Goal: Task Accomplishment & Management: Manage account settings

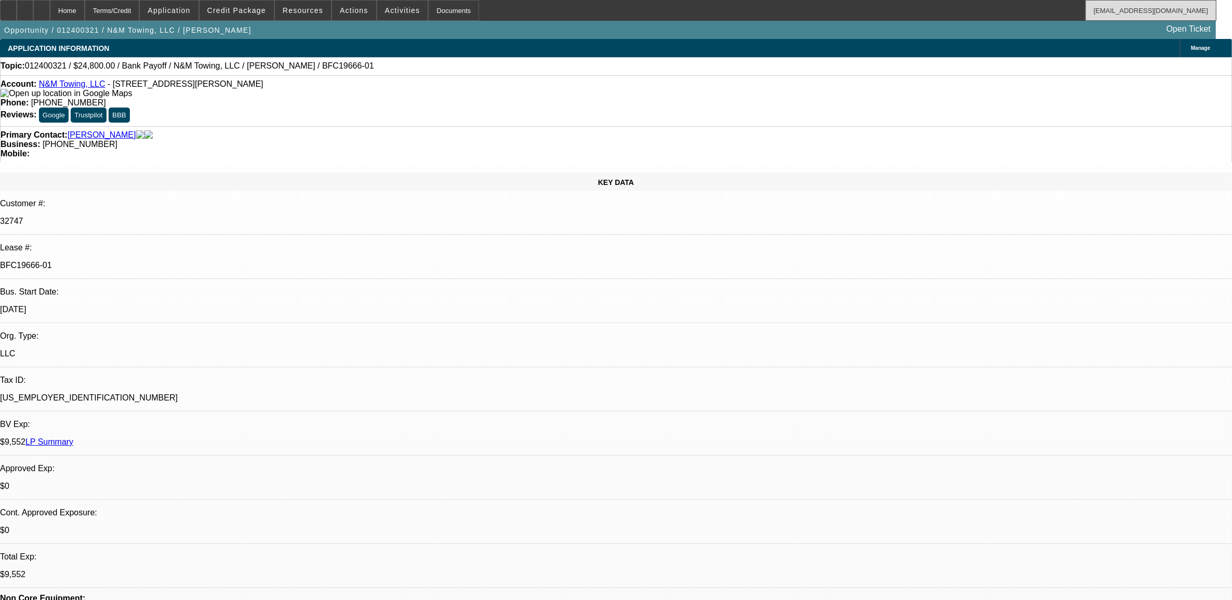
select select "0.2"
select select "2"
select select "0.1"
select select "0.2"
select select "2"
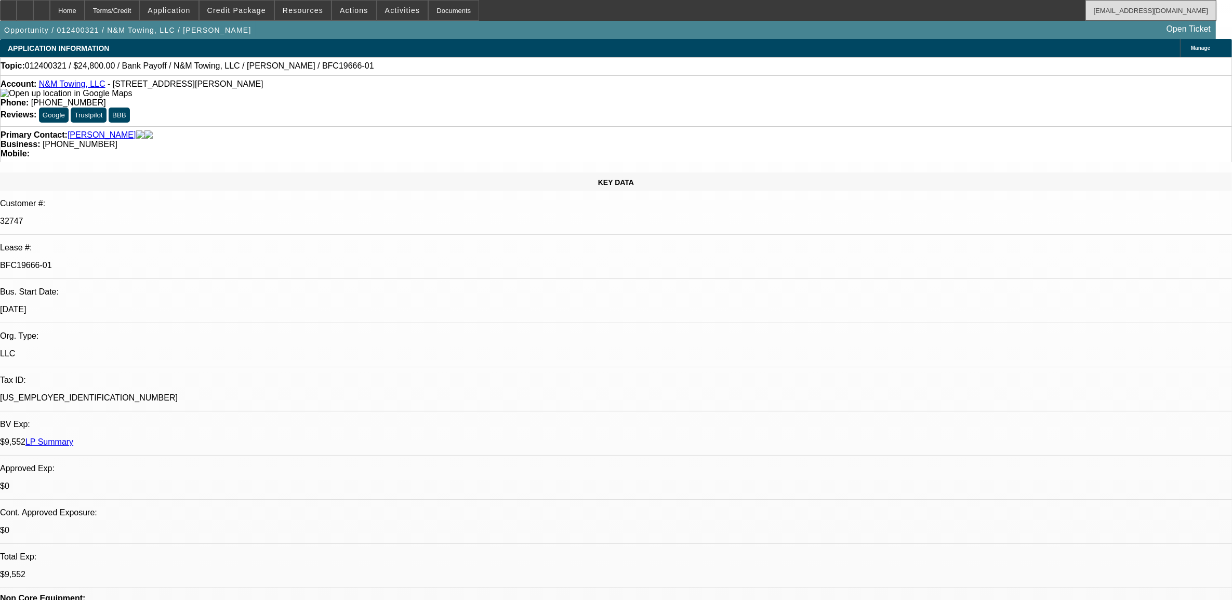
select select "0.1"
select select "0.2"
select select "2"
select select "0.1"
select select "0"
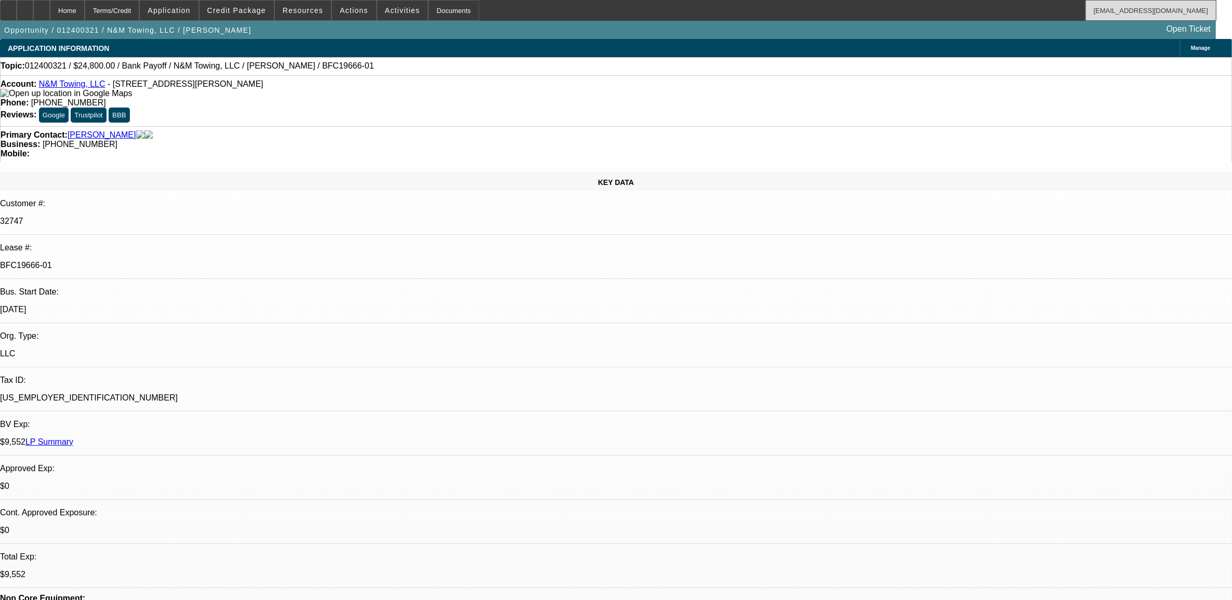
select select "2"
select select "0.1"
select select "1"
select select "2"
select select "4"
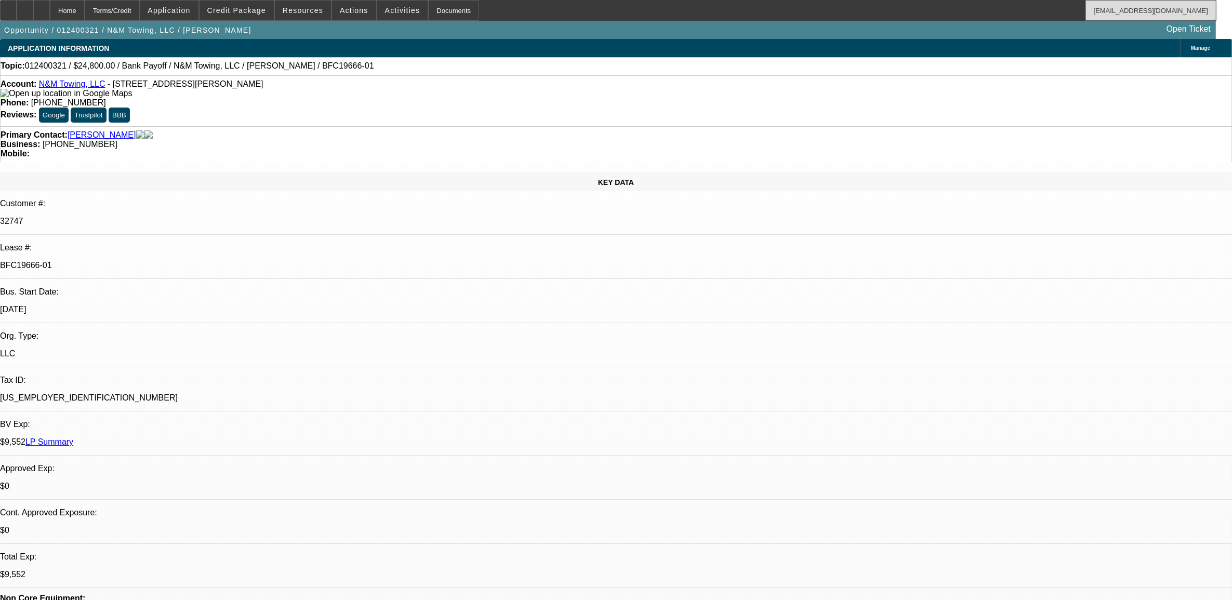
select select "1"
select select "2"
select select "4"
select select "1"
select select "2"
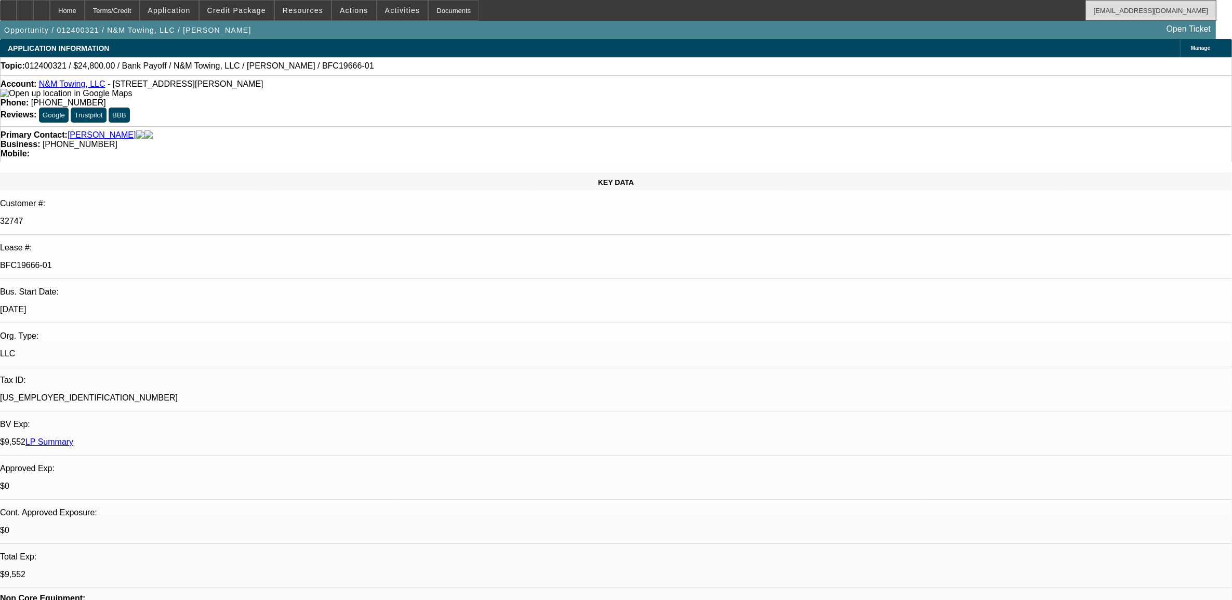
select select "4"
select select "1"
select select "2"
select select "4"
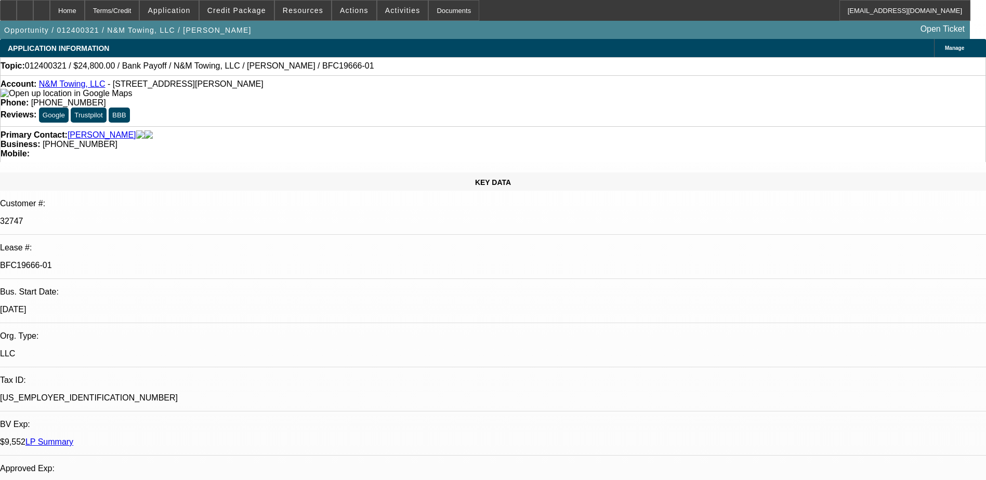
drag, startPoint x: 1154, startPoint y: 1, endPoint x: 587, endPoint y: 18, distance: 567.6
click at [587, 18] on div "Home Terms/Credit Application Credit Package Resources Actions Activities Docum…" at bounding box center [485, 10] width 970 height 21
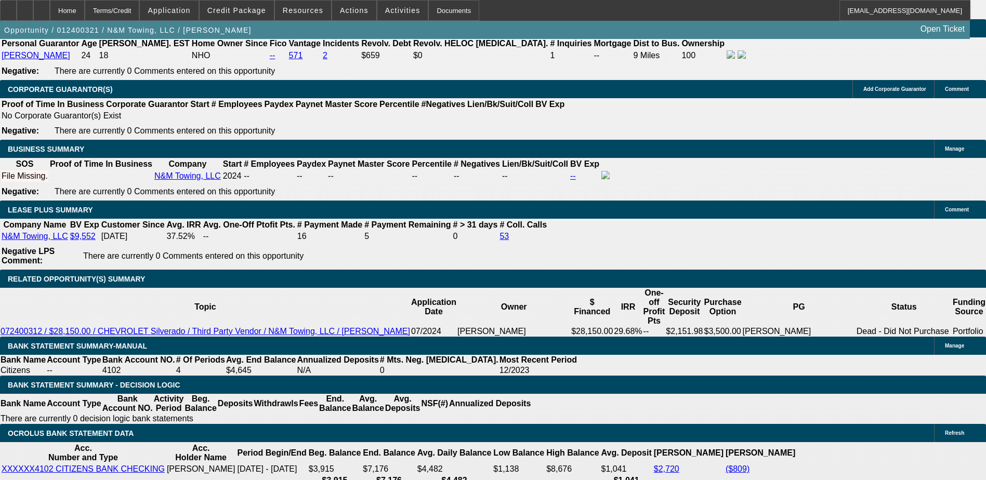
scroll to position [1662, 0]
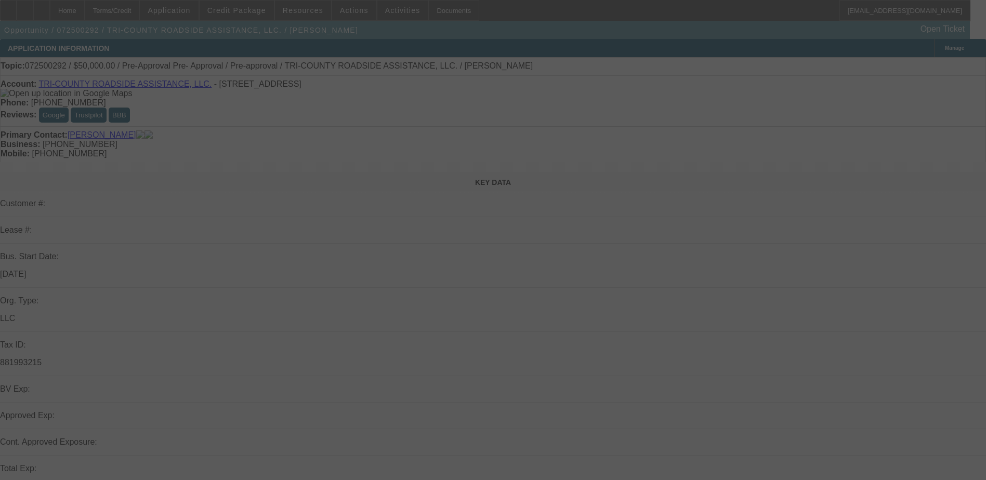
click at [526, 8] on div at bounding box center [493, 240] width 986 height 480
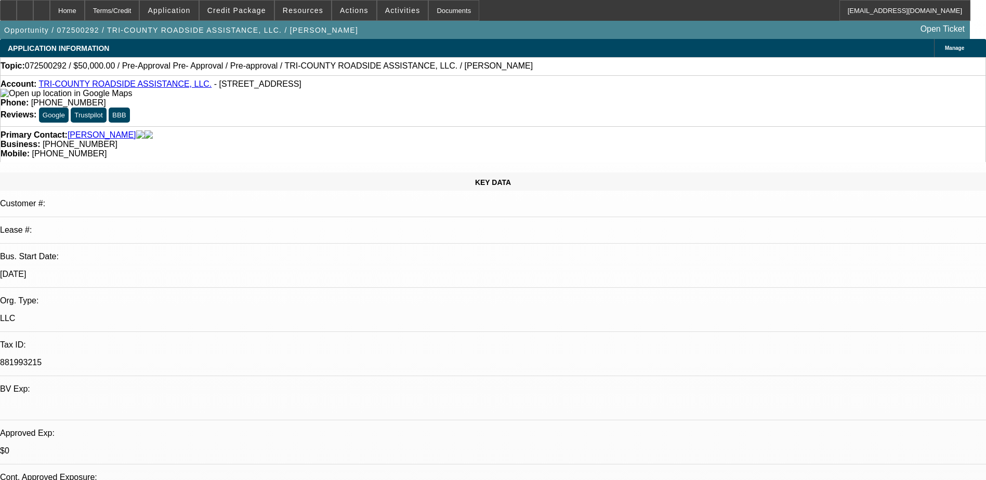
select select "0"
select select "2"
select select "0.1"
select select "1"
select select "2"
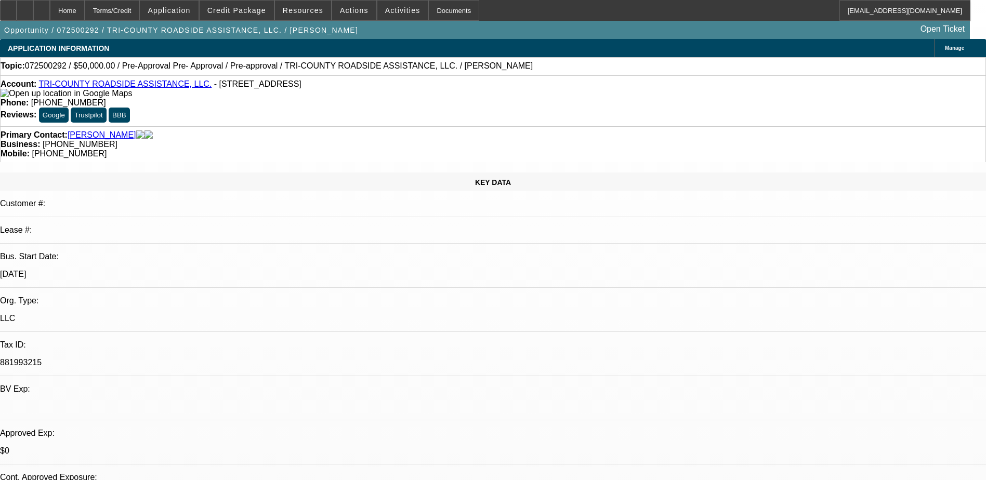
select select "4"
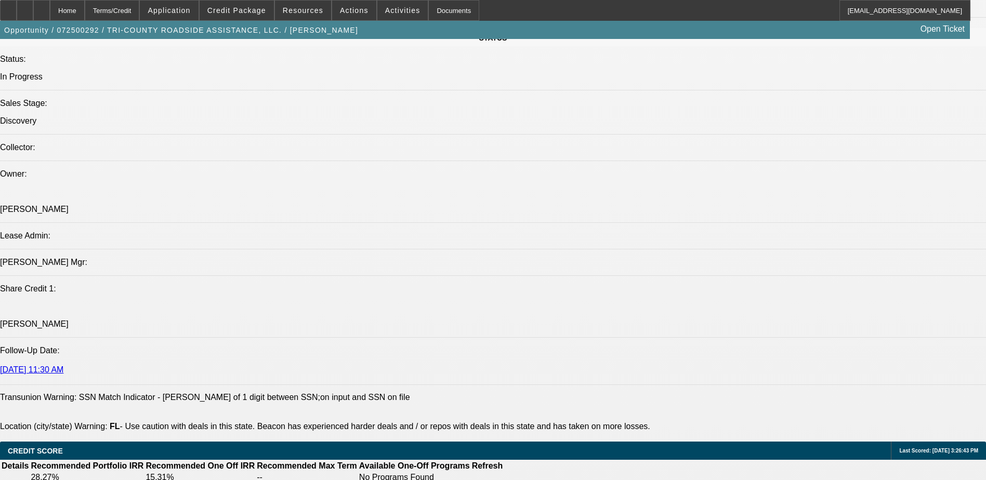
scroll to position [831, 0]
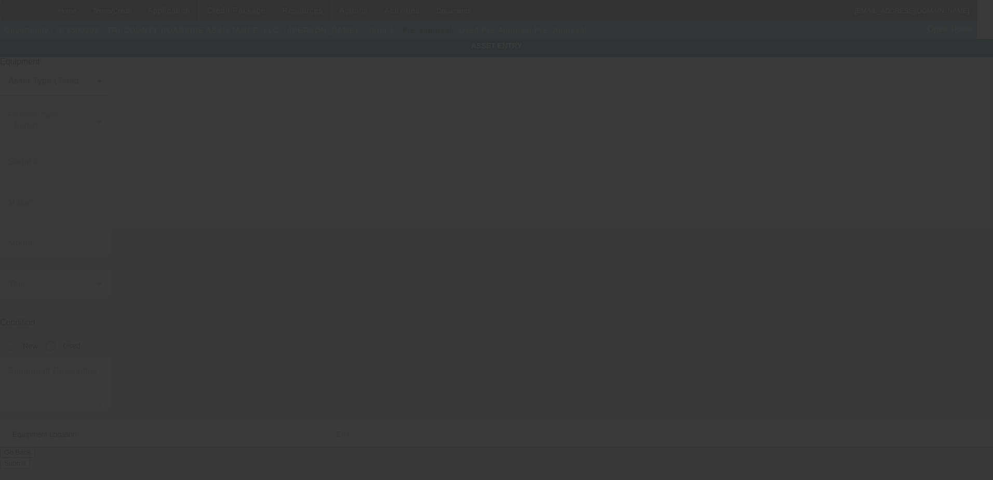
type input "Pre-Approval"
type input "Pre- Approval"
radio input "true"
type input "[STREET_ADDRESS]"
type input "Arcadia"
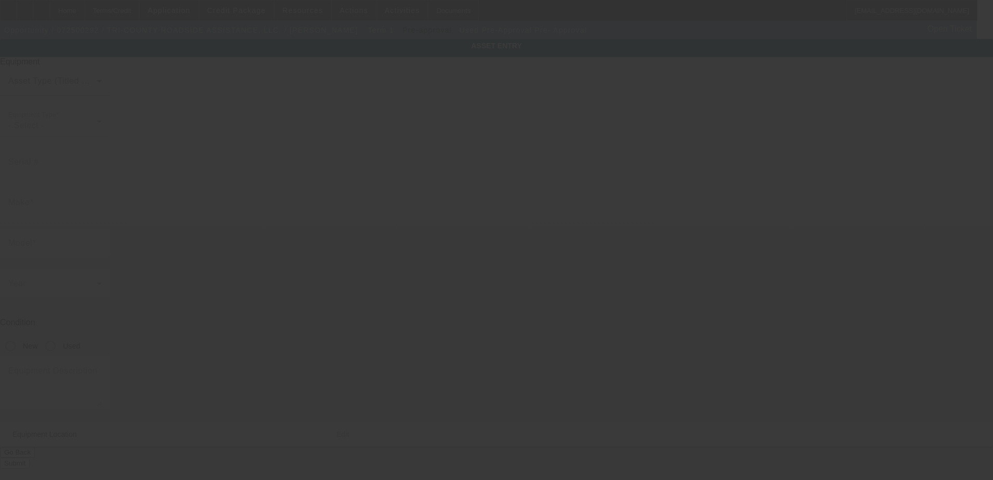
type input "34266"
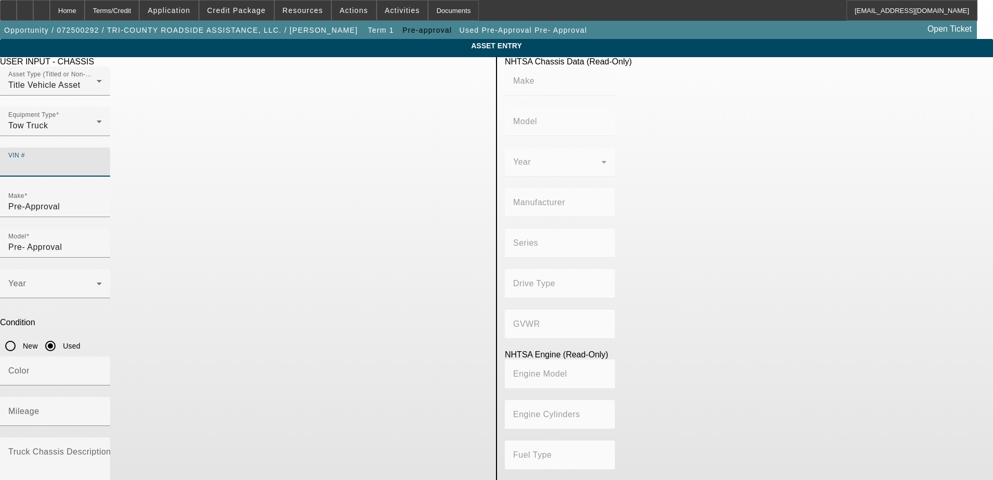
paste input "[US_VEHICLE_IDENTIFICATION_NUMBER]"
type input "[US_VEHICLE_IDENTIFICATION_NUMBER]"
type input "INTERNATIONAL"
type input "MA025"
type input "INTERNATIONAL MOTORS, LLC"
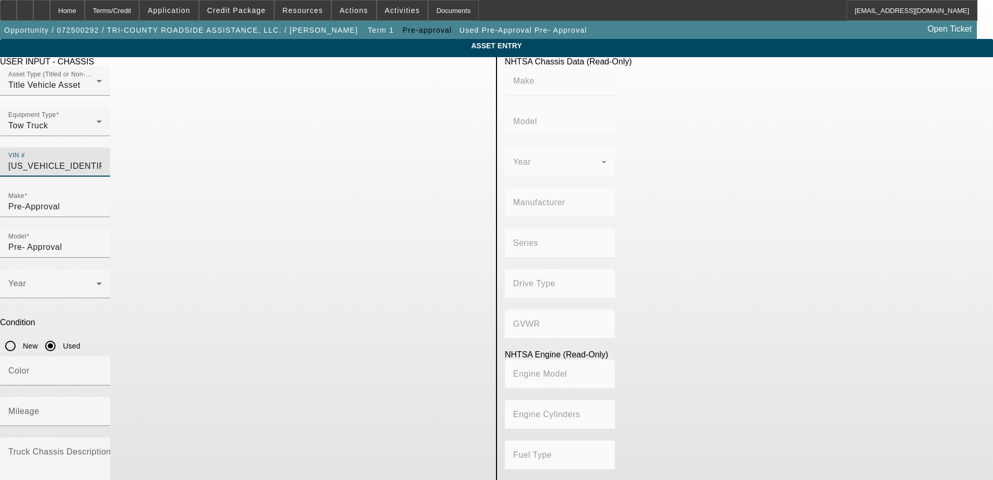
type input "DuraStar 4300"
type input "4x2"
type input "Class 6: 19,501 - 26,000 lb (8,845 - 11,794 kg)"
type input "B 6.7"
type input "Diesel"
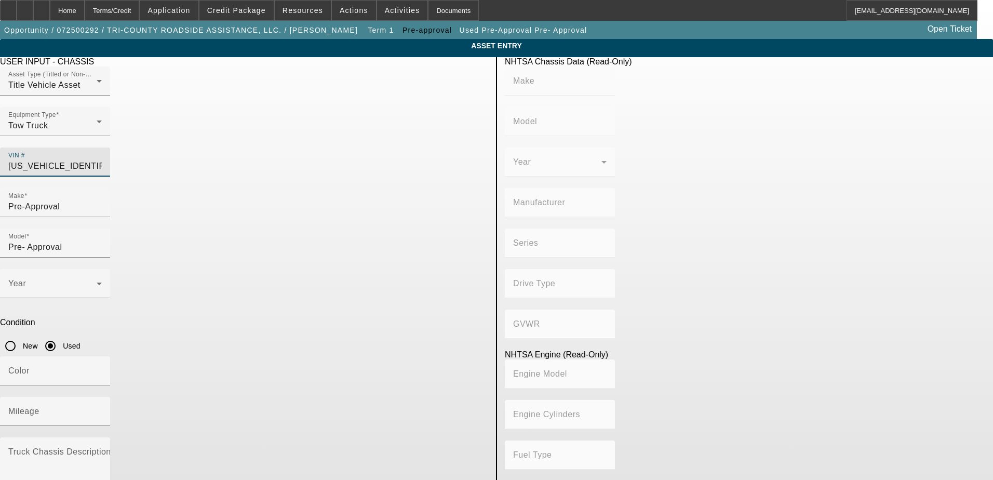
type input "408.85908543470"
type input "6.7"
type input "1HTMMMML2JH534723"
type input "INTERNATIONAL"
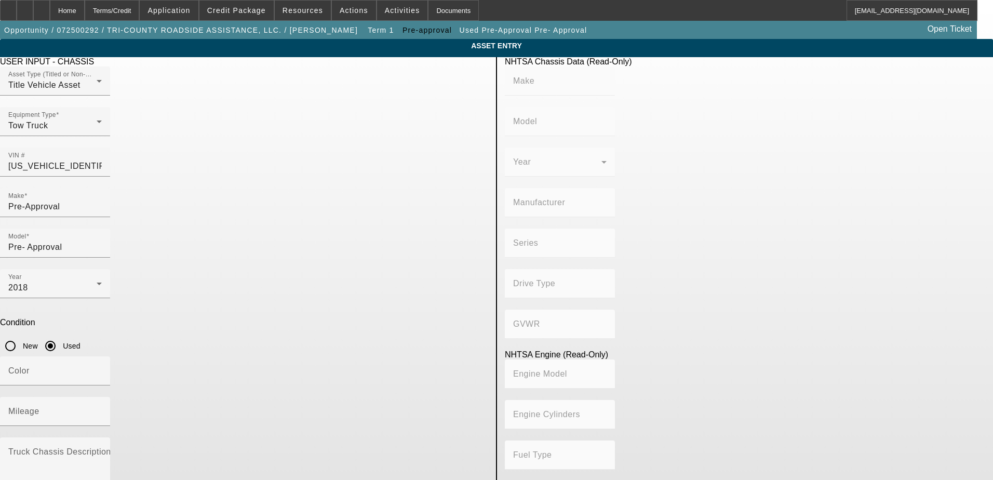
type input "MA025"
type input "INTERNATIONAL MOTORS, LLC"
type input "DuraStar 4300"
type input "4x2"
type input "Class 6: 19,501 - 26,000 lb (8,845 - 11,794 kg)"
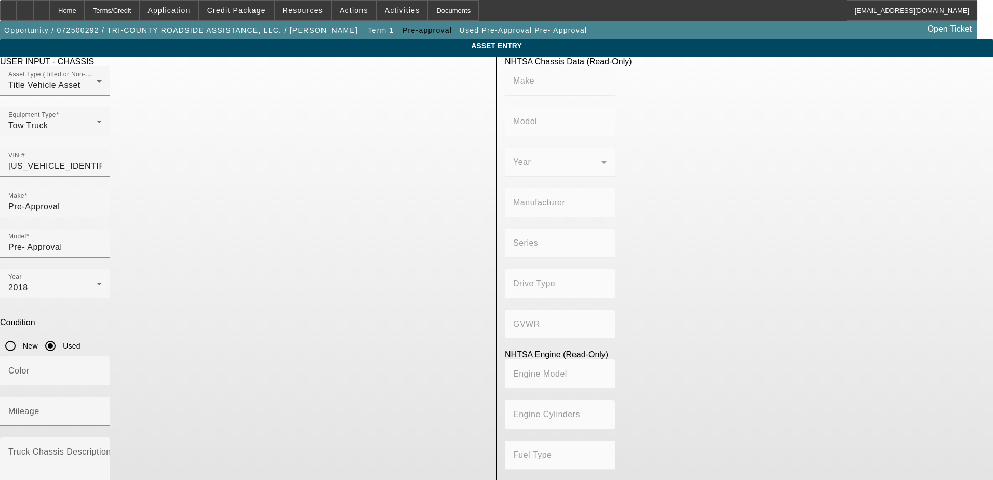
type input "B 6.7"
type input "Diesel"
type input "408.85908543470"
type input "6.7"
click at [39, 407] on mat-label "Mileage" at bounding box center [23, 411] width 31 height 9
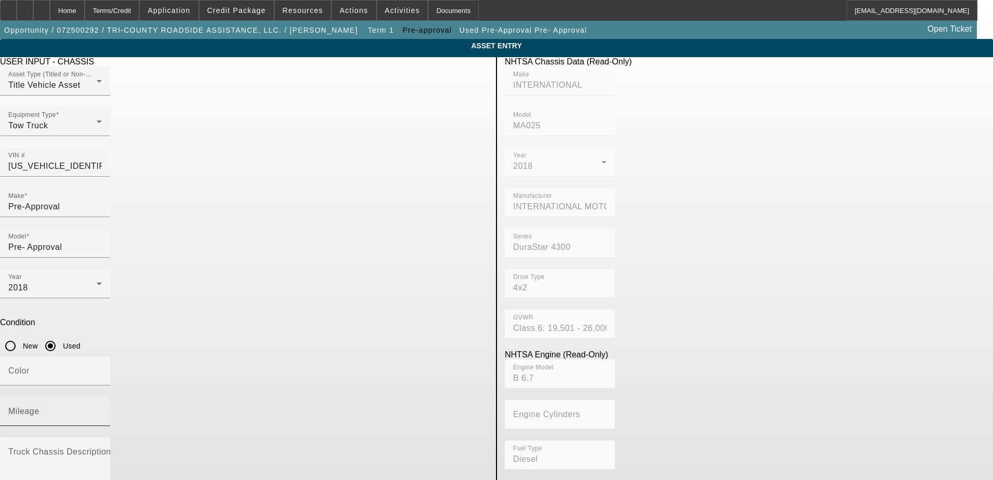
click at [102, 409] on input "Mileage" at bounding box center [55, 415] width 94 height 12
type input "299271"
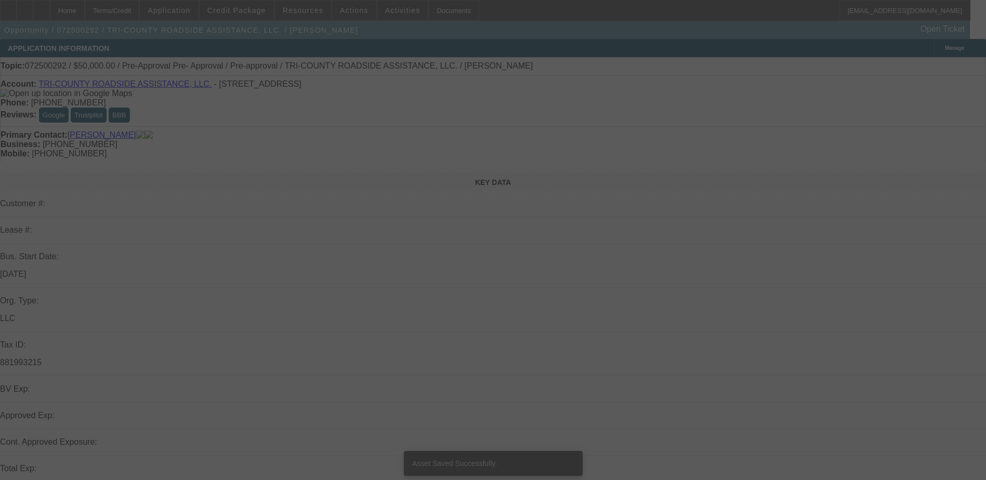
select select "0"
select select "2"
select select "0.1"
select select "4"
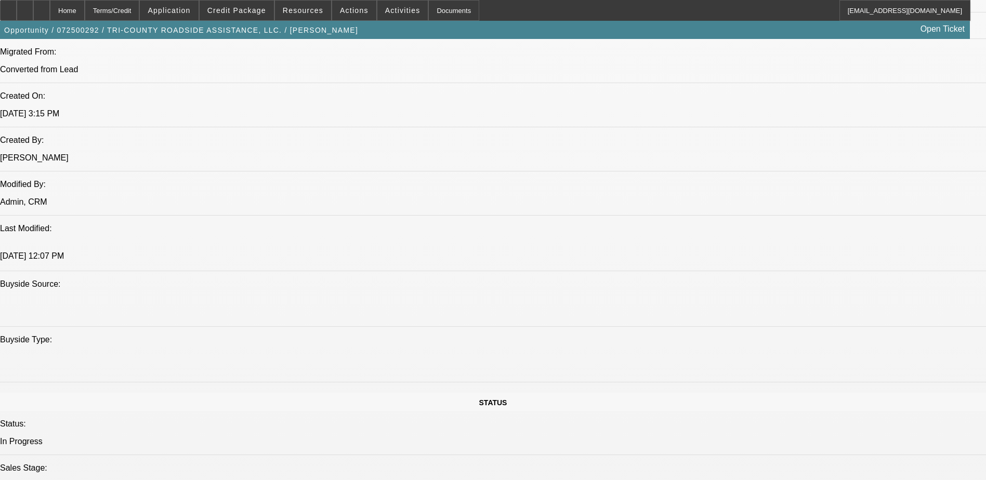
scroll to position [779, 0]
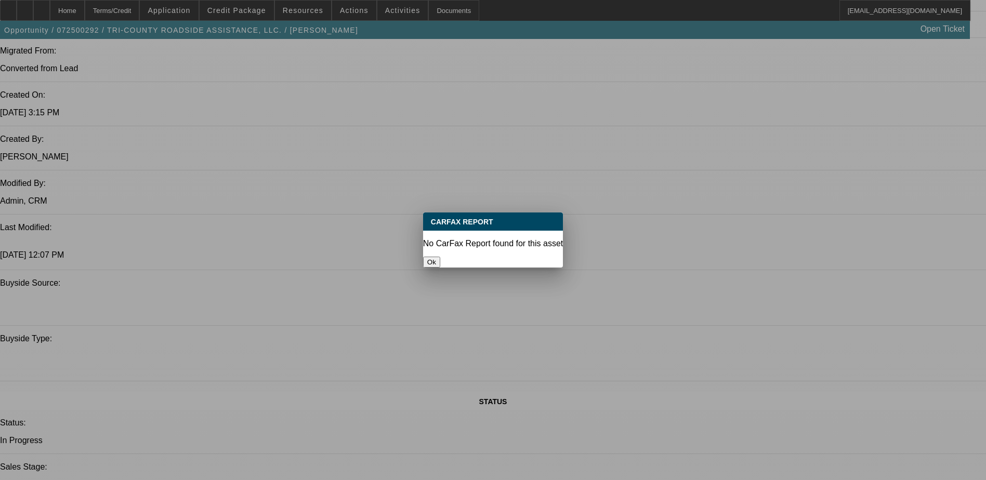
click at [440, 257] on button "Ok" at bounding box center [431, 262] width 17 height 11
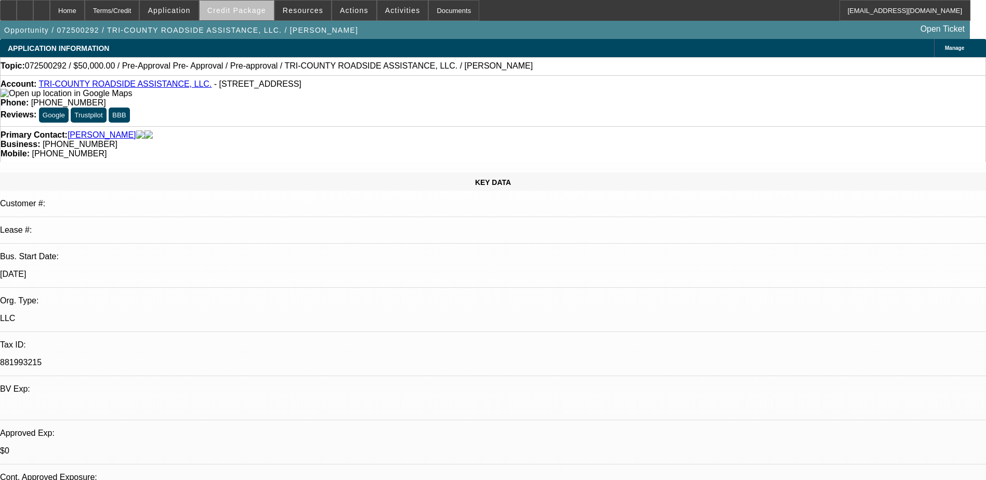
click at [258, 11] on span "Credit Package" at bounding box center [236, 10] width 59 height 8
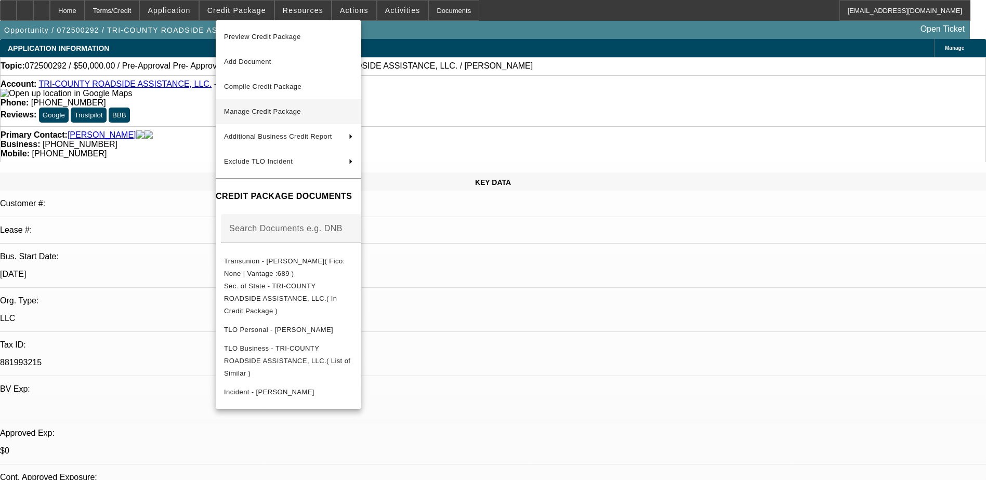
click at [268, 114] on span "Manage Credit Package" at bounding box center [262, 112] width 77 height 8
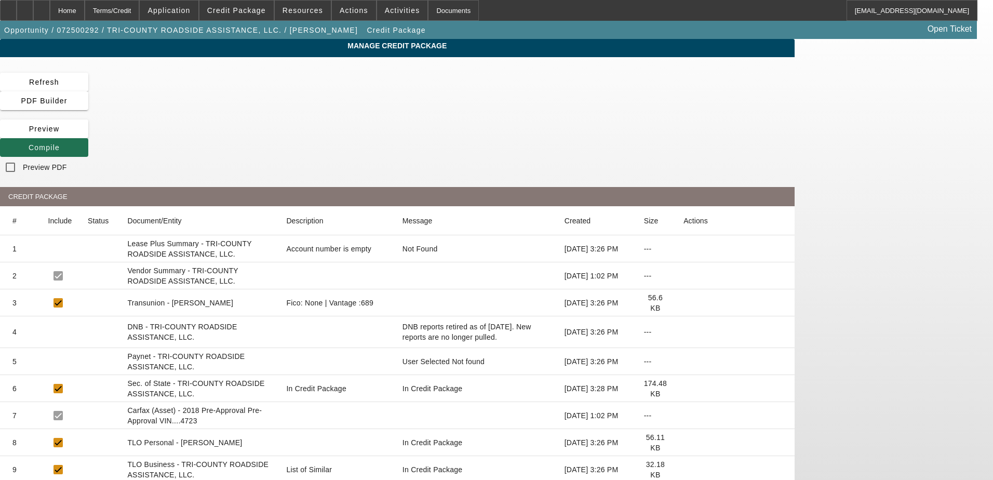
click at [60, 143] on span "Compile" at bounding box center [44, 147] width 31 height 8
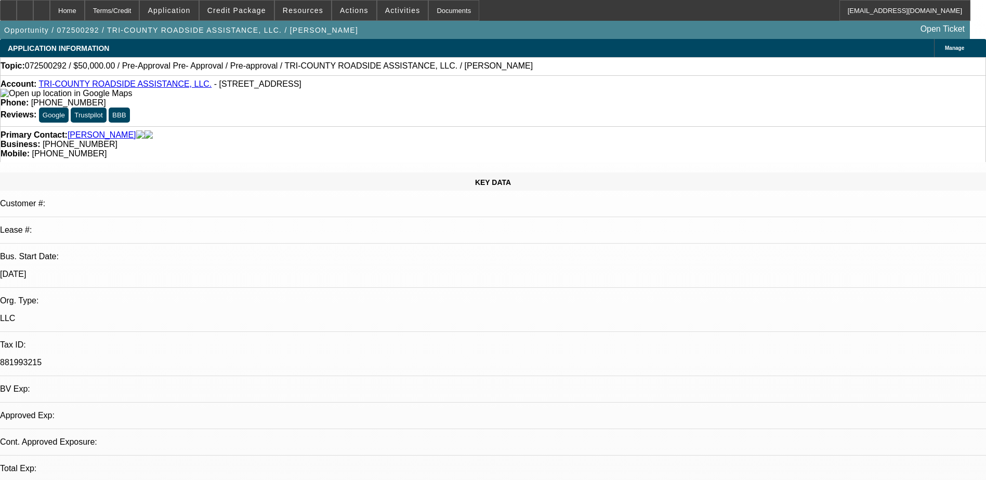
select select "0"
select select "2"
select select "0.1"
select select "4"
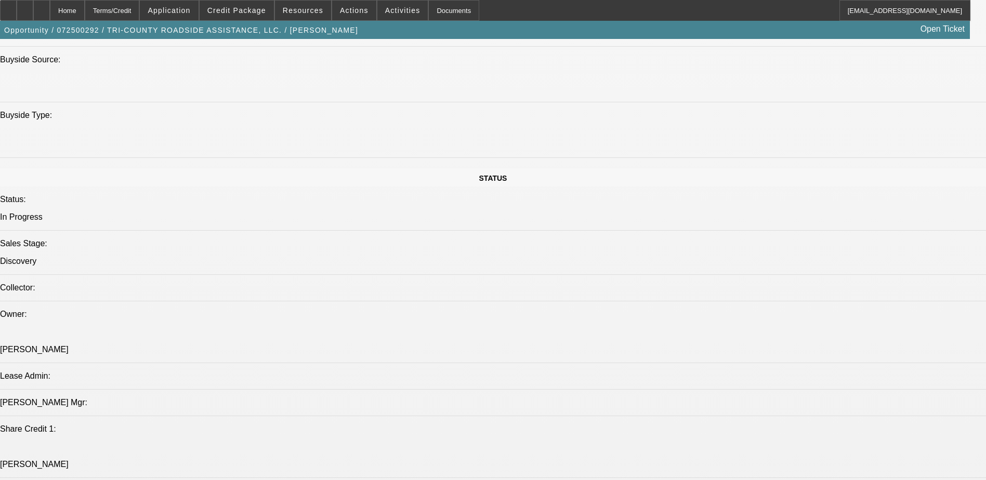
scroll to position [987, 0]
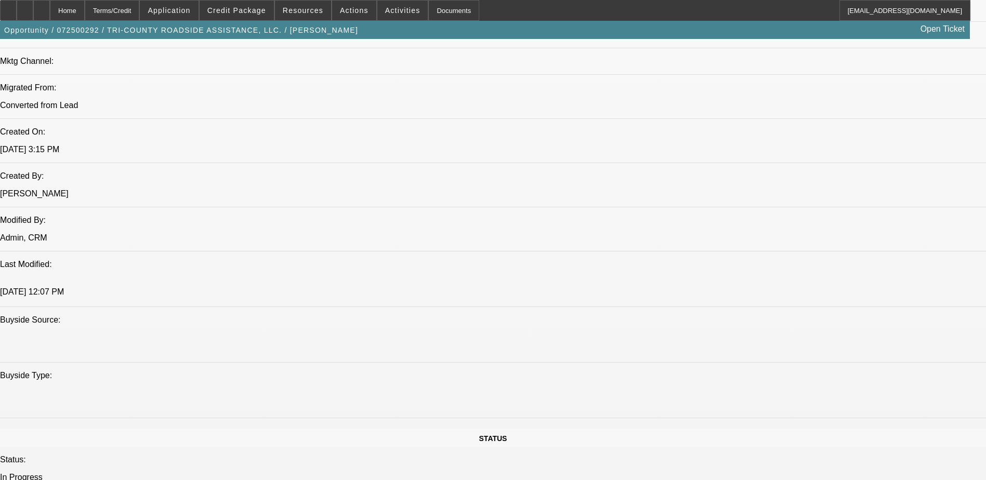
scroll to position [794, 0]
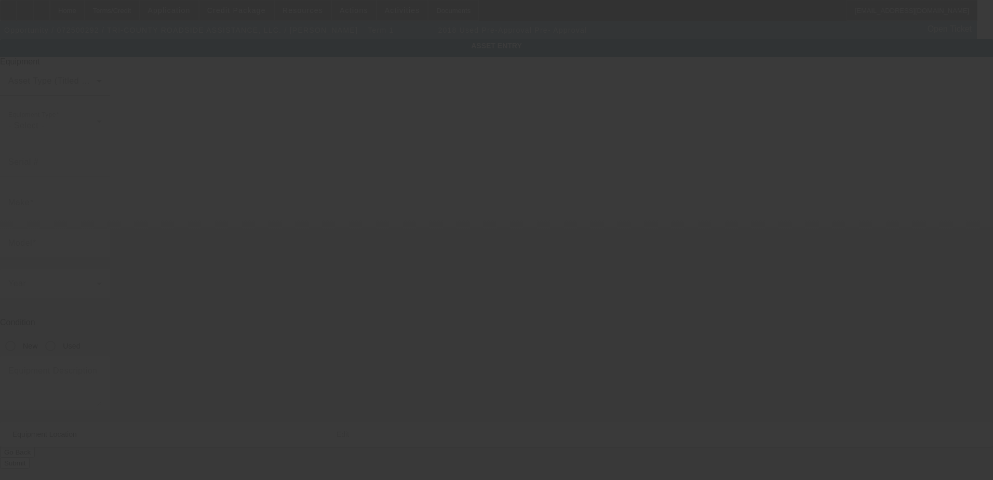
type input "1HTMMMML2JH534723"
type input "Pre-Approval"
type input "Pre- Approval"
radio input "true"
type input "2556 sw hwy 17"
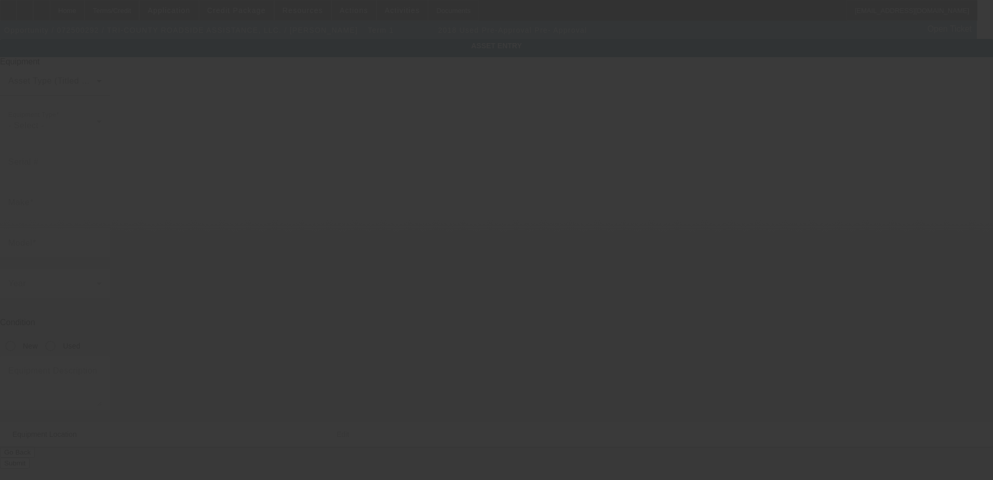
type input "Arcadia"
type input "34266"
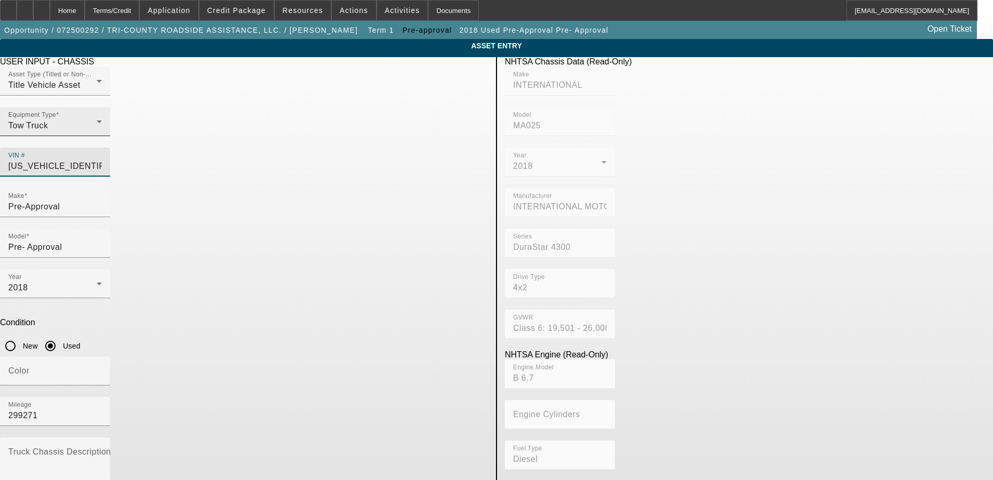
drag, startPoint x: 453, startPoint y: 148, endPoint x: 298, endPoint y: 151, distance: 155.4
click at [298, 151] on div "Asset Type (Titled or Non-Titled) Title Vehicle Asset Equipment Type Tow Truck …" at bounding box center [244, 127] width 488 height 122
click at [345, 163] on div "VIN #" at bounding box center [244, 168] width 488 height 41
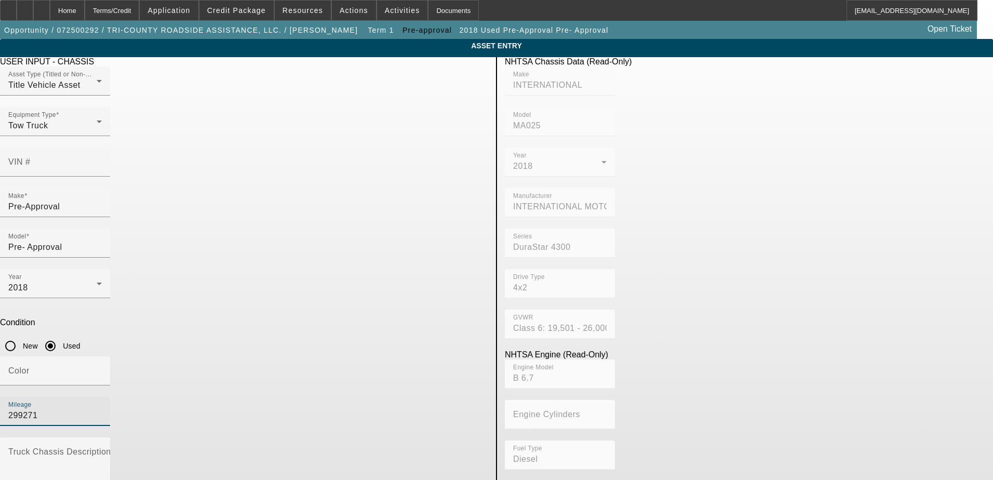
drag, startPoint x: 389, startPoint y: 271, endPoint x: 342, endPoint y: 271, distance: 46.2
click at [342, 356] on div "Color Mileage 299271" at bounding box center [244, 396] width 488 height 81
click at [346, 269] on div "Year 2018 Condition New Used" at bounding box center [244, 312] width 488 height 87
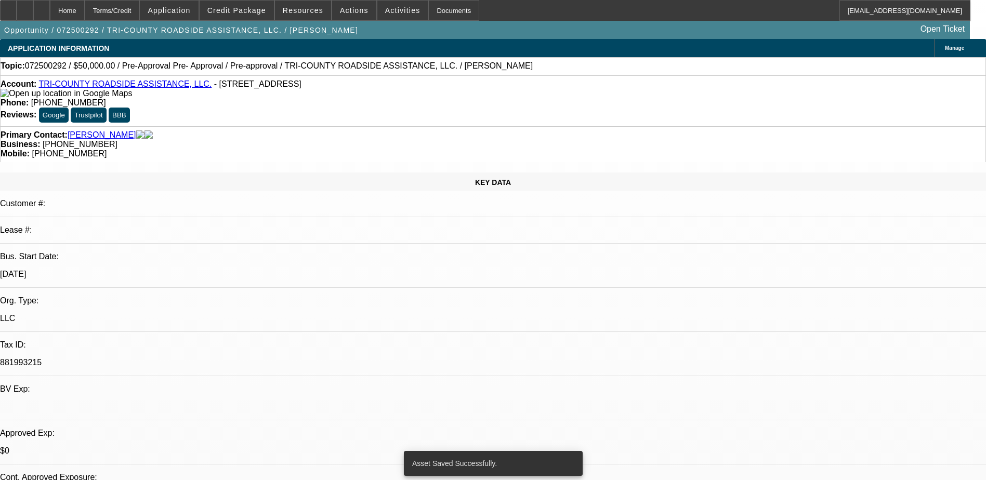
select select "0"
select select "2"
select select "0.1"
select select "4"
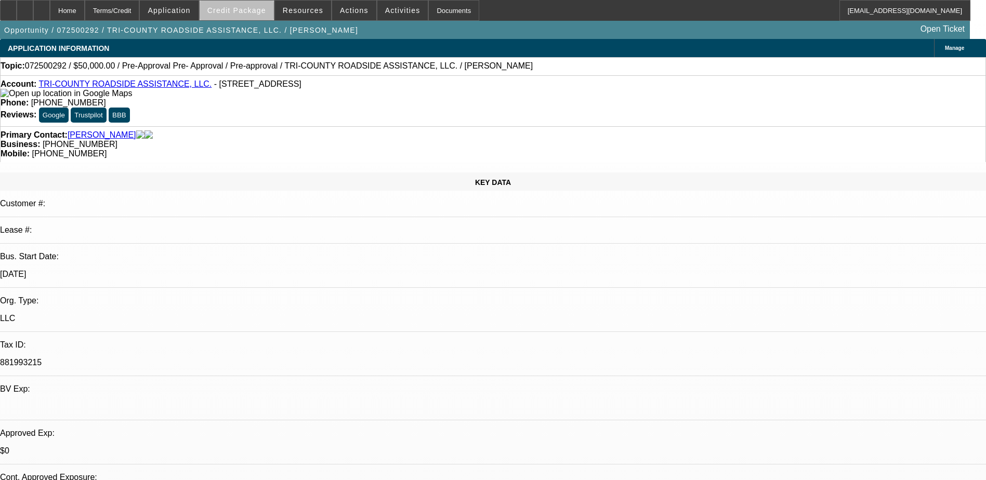
click at [258, 11] on span "Credit Package" at bounding box center [236, 10] width 59 height 8
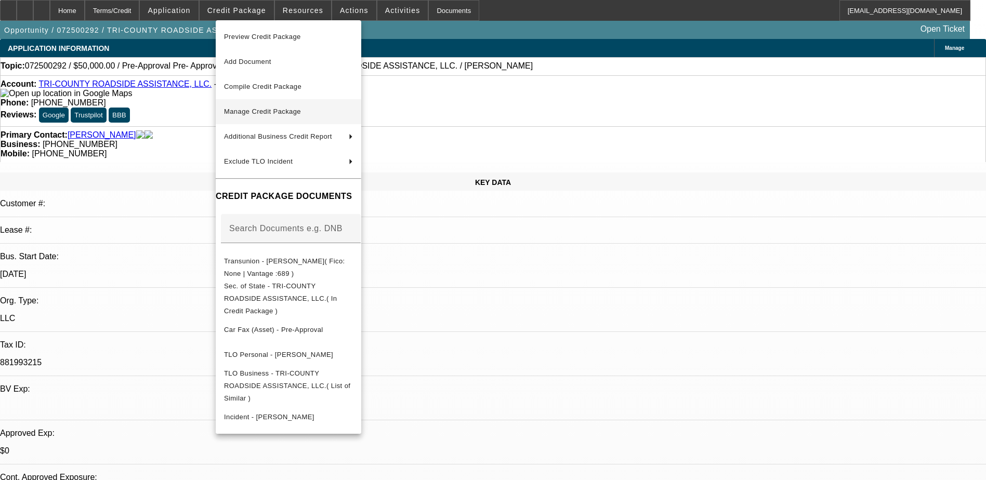
click at [264, 112] on span "Manage Credit Package" at bounding box center [262, 112] width 77 height 8
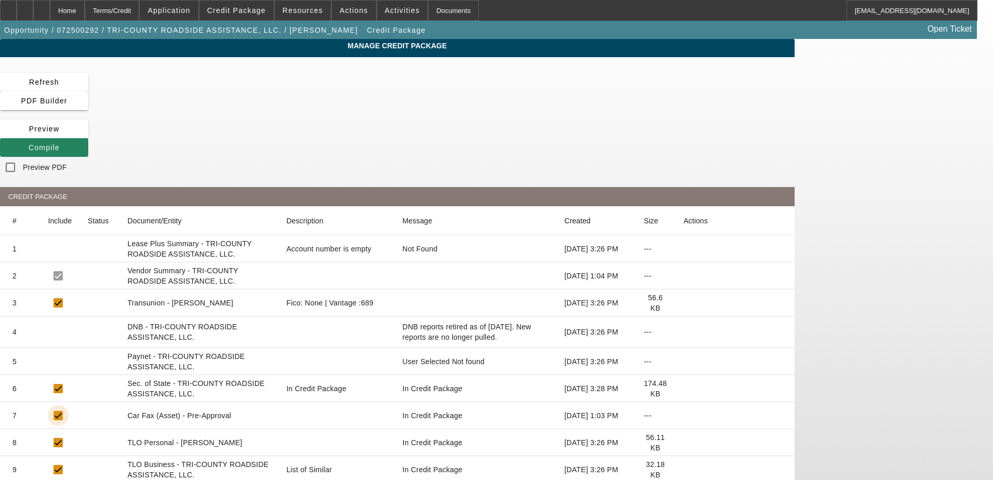
click at [69, 405] on input "checkbox" at bounding box center [58, 415] width 21 height 21
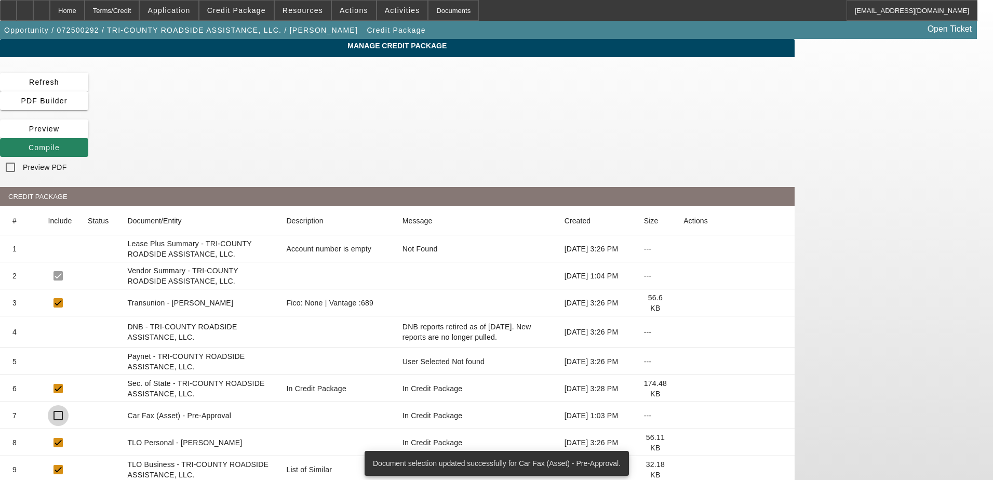
click at [69, 405] on input "checkbox" at bounding box center [58, 415] width 21 height 21
checkbox input "true"
